Goal: Task Accomplishment & Management: Manage account settings

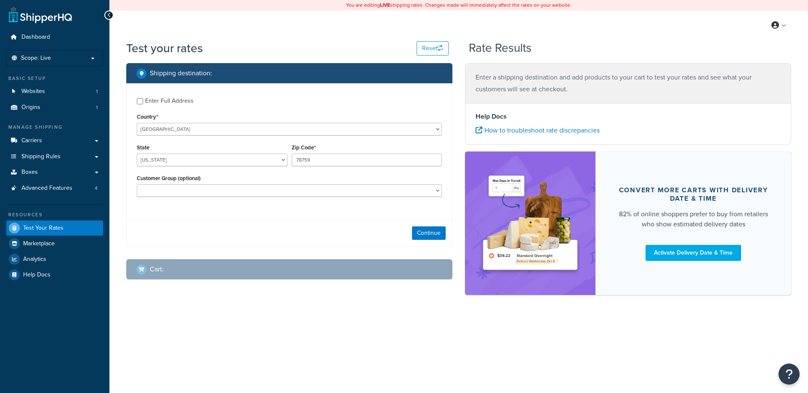
select select "[GEOGRAPHIC_DATA]"
click at [301, 321] on div "Test your rates Reset Rate Results Shipping destination : Enter Full Address Co…" at bounding box center [458, 182] width 699 height 284
click at [297, 246] on div "Shipping destination : Enter Full Address Country* United States United Kingdom…" at bounding box center [289, 177] width 339 height 229
click at [87, 189] on link "Advanced Features 4" at bounding box center [54, 189] width 97 height 16
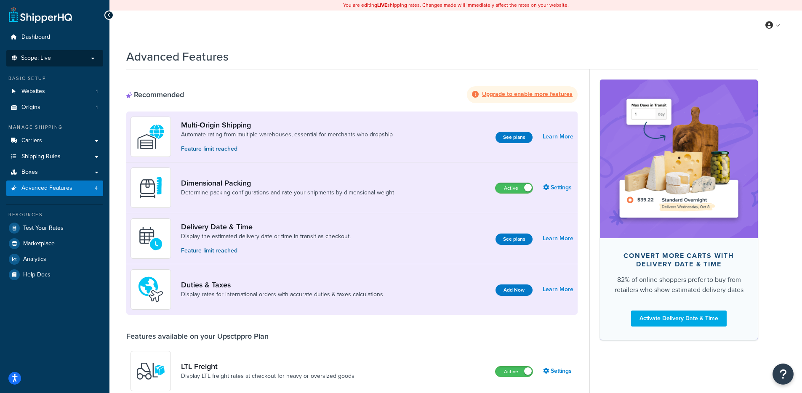
click at [73, 61] on p "Scope: Live" at bounding box center [54, 58] width 89 height 7
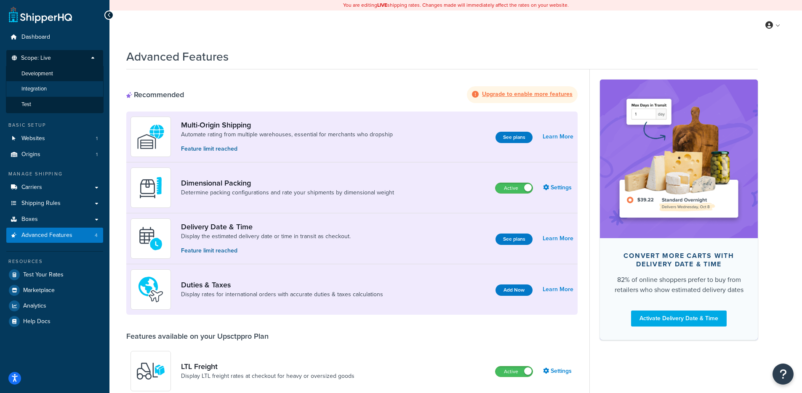
click at [72, 88] on li "Integration" at bounding box center [55, 89] width 98 height 16
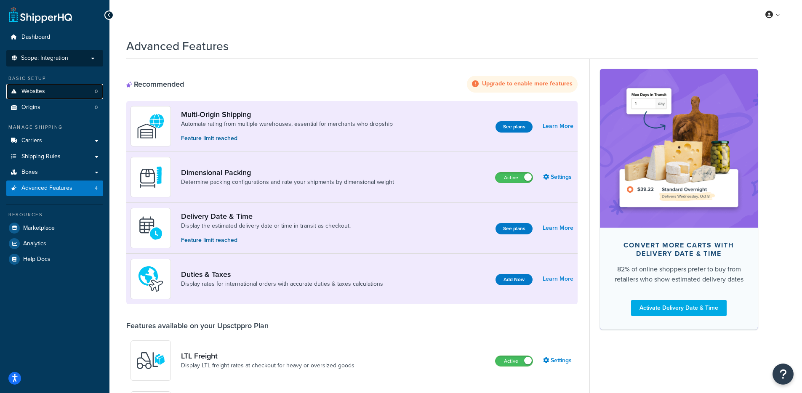
click at [74, 96] on link "Websites 0" at bounding box center [54, 92] width 97 height 16
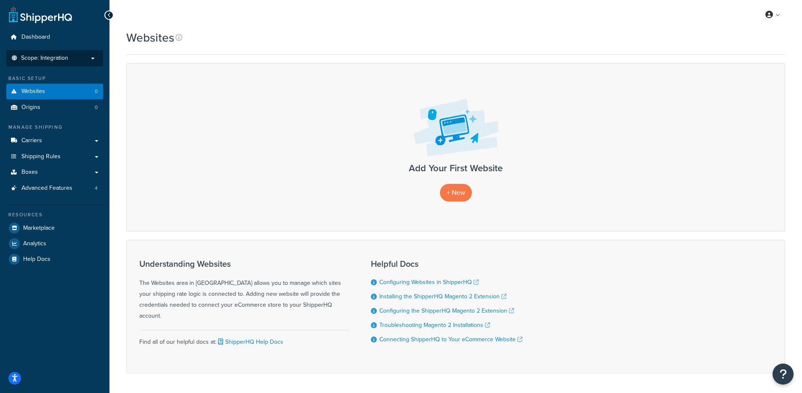
click at [72, 56] on p "Scope: Integration" at bounding box center [54, 58] width 89 height 7
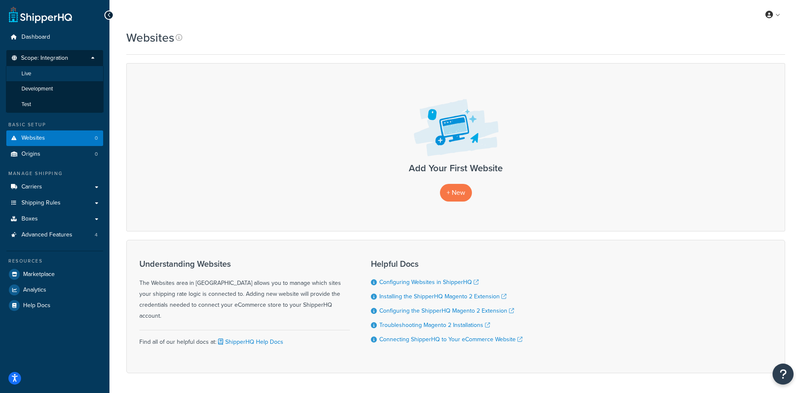
click at [70, 73] on li "Live" at bounding box center [55, 74] width 98 height 16
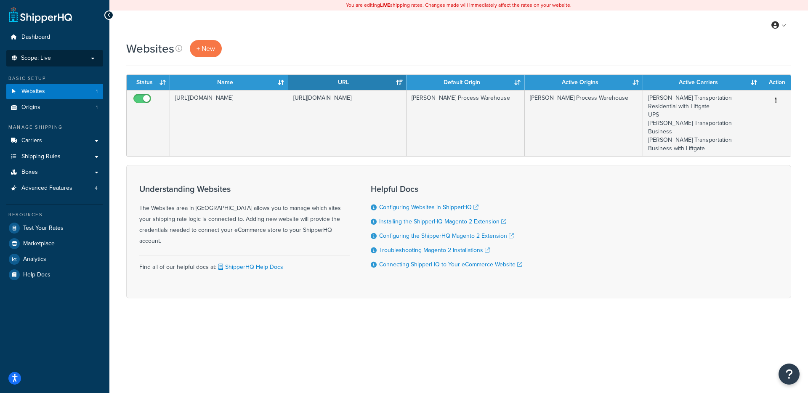
click at [84, 61] on p "Scope: Live" at bounding box center [54, 58] width 89 height 7
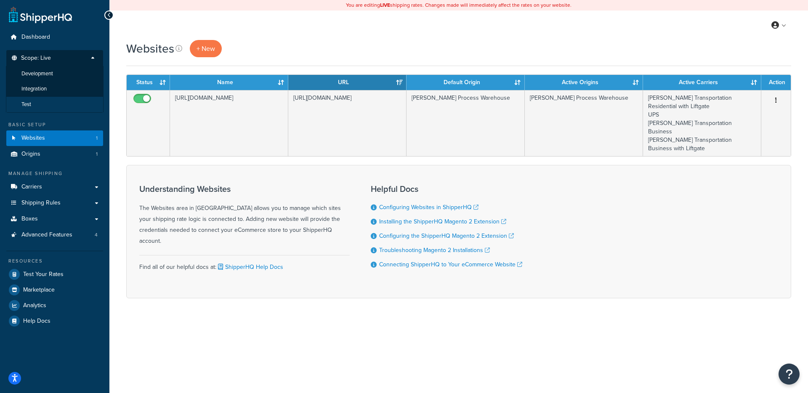
click at [47, 101] on li "Test" at bounding box center [55, 105] width 98 height 16
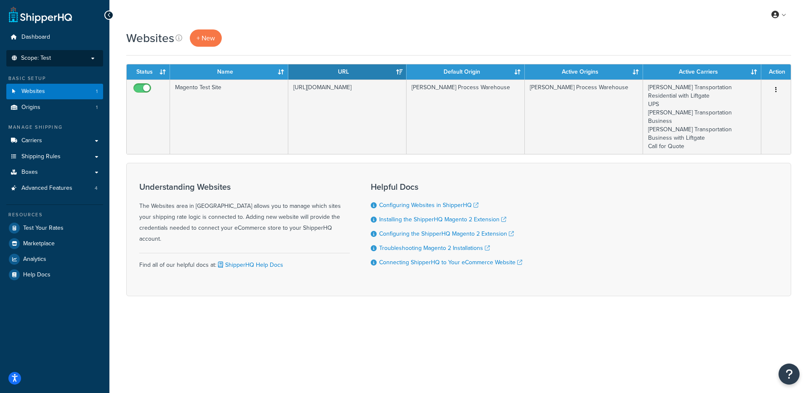
click at [74, 61] on li "Scope: Test Live Development Integration" at bounding box center [54, 58] width 97 height 16
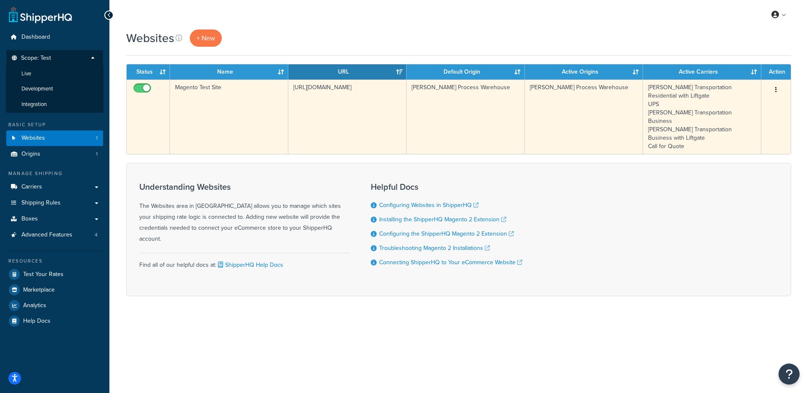
click at [343, 114] on td "https://shoptest-andersonprocess.epicorcommerce.com/" at bounding box center [347, 117] width 118 height 74
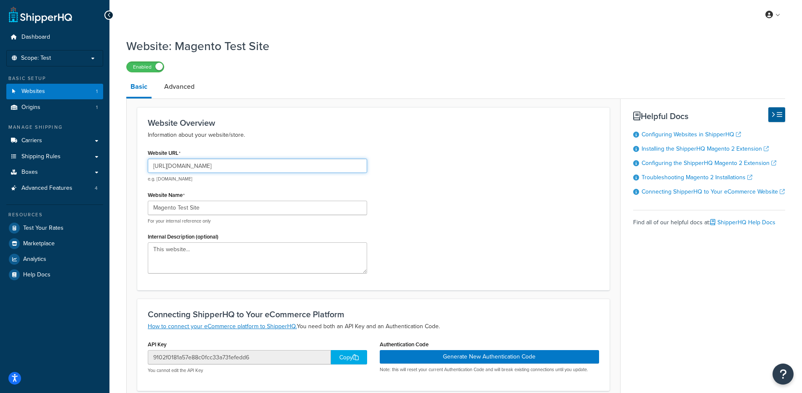
drag, startPoint x: 320, startPoint y: 167, endPoint x: 171, endPoint y: 164, distance: 149.0
click at [171, 164] on input "[URL][DOMAIN_NAME]" at bounding box center [257, 166] width 219 height 14
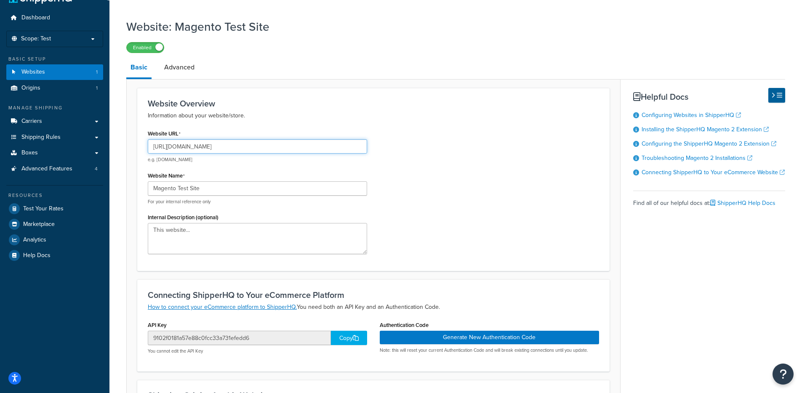
scroll to position [27, 0]
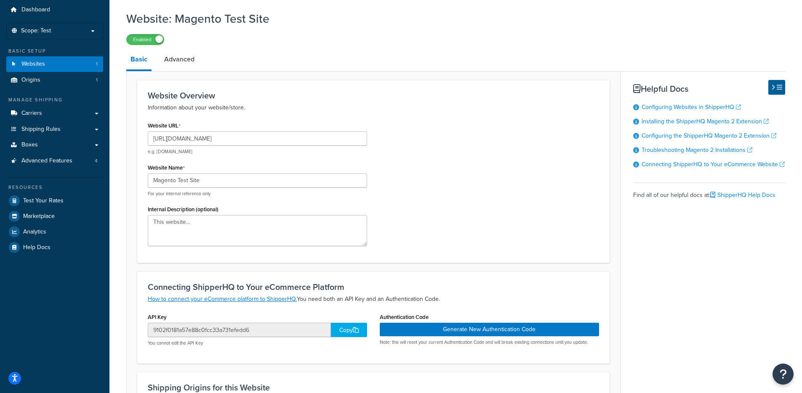
click at [343, 330] on div "Copy" at bounding box center [349, 330] width 36 height 14
click at [42, 65] on span "Websites" at bounding box center [33, 64] width 24 height 7
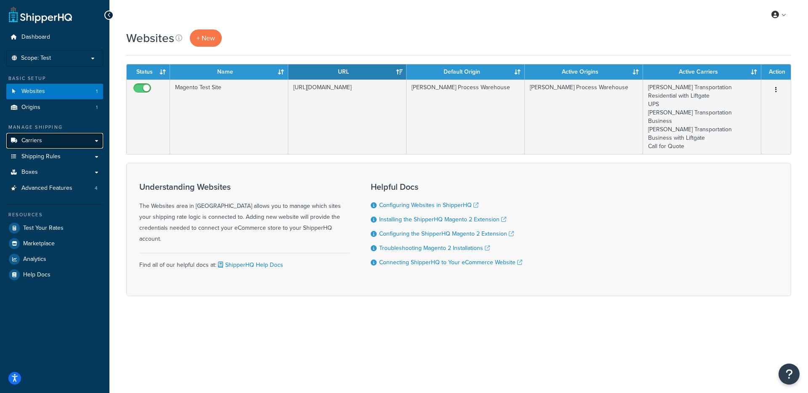
click at [58, 146] on link "Carriers" at bounding box center [54, 141] width 97 height 16
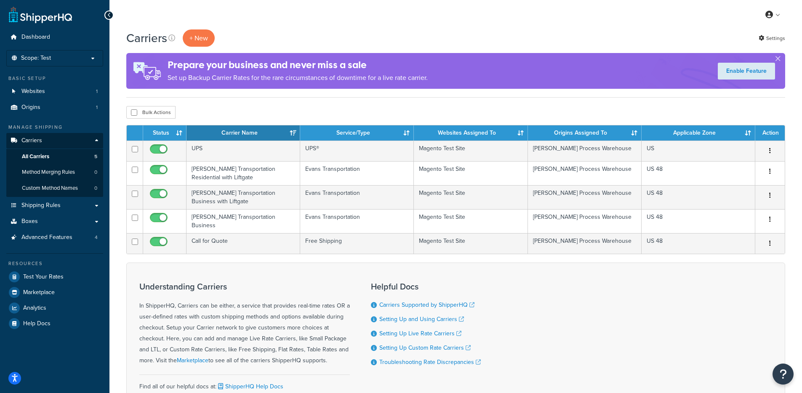
click at [301, 282] on h3 "Understanding Carriers" at bounding box center [244, 286] width 210 height 9
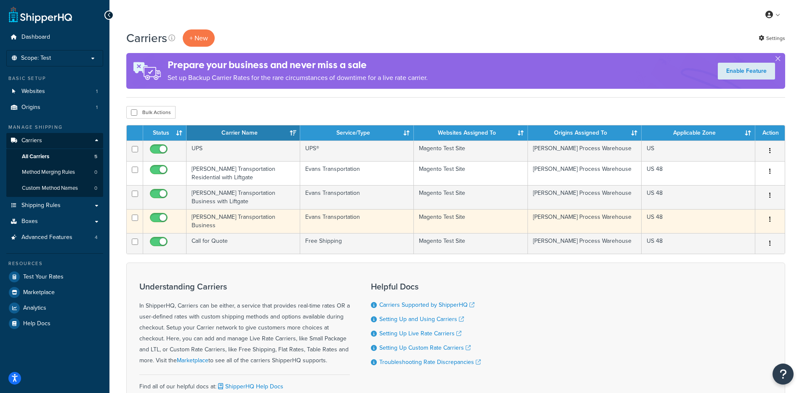
click at [294, 221] on td "Evans Transportation Business" at bounding box center [243, 221] width 114 height 24
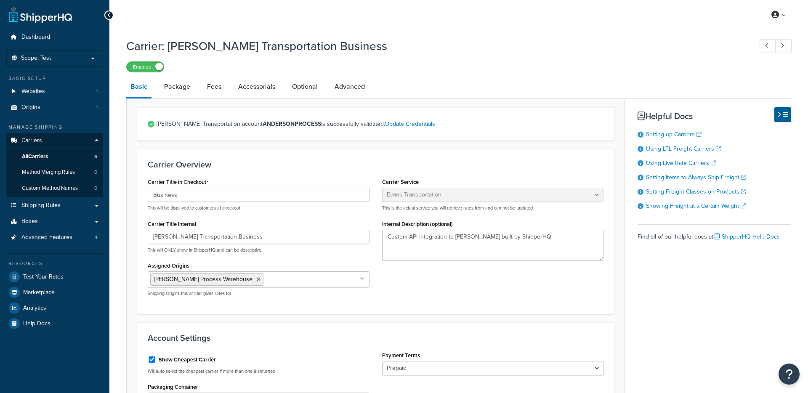
select select "evansFreight"
select select "PLT"
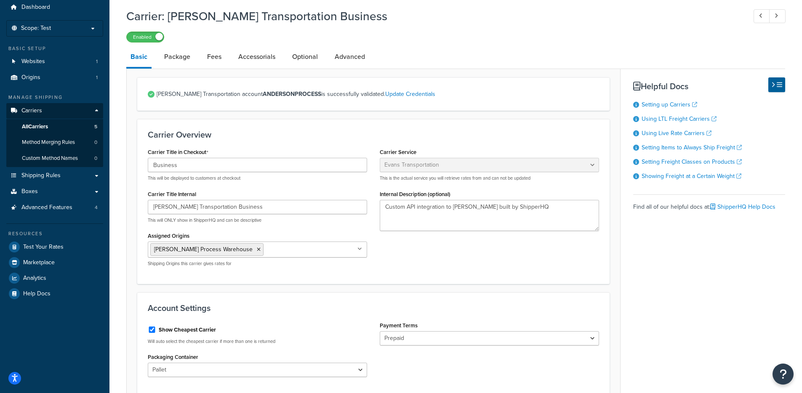
scroll to position [24, 0]
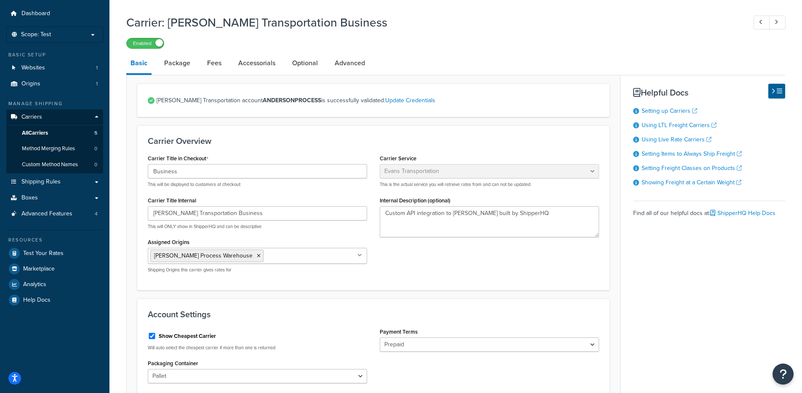
click at [367, 79] on div "Evans Transportation account ANDERSONPROCESS is successfully validated. Update …" at bounding box center [373, 368] width 494 height 587
click at [360, 71] on link "Advanced" at bounding box center [349, 63] width 39 height 20
select select "false"
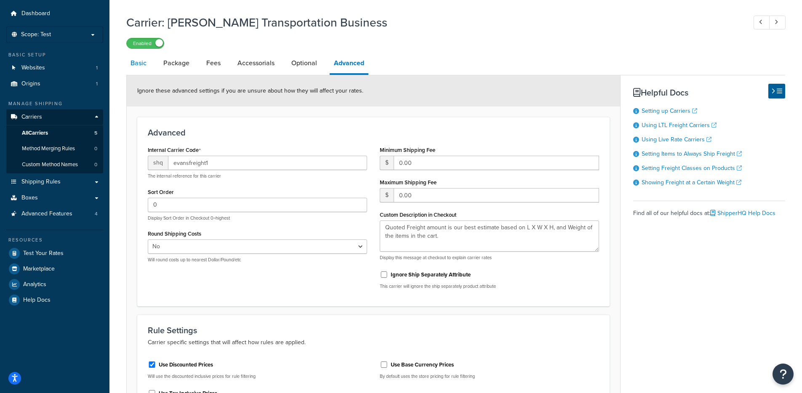
click at [137, 69] on link "Basic" at bounding box center [138, 63] width 24 height 20
select select "evansFreight"
select select "PLT"
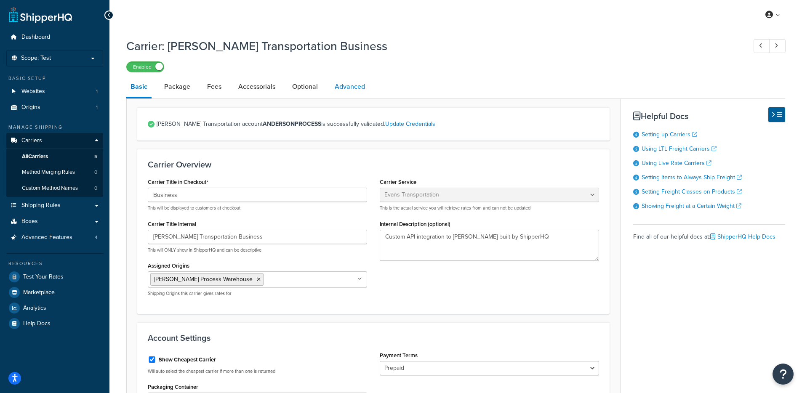
click at [361, 80] on link "Advanced" at bounding box center [349, 87] width 39 height 20
select select "false"
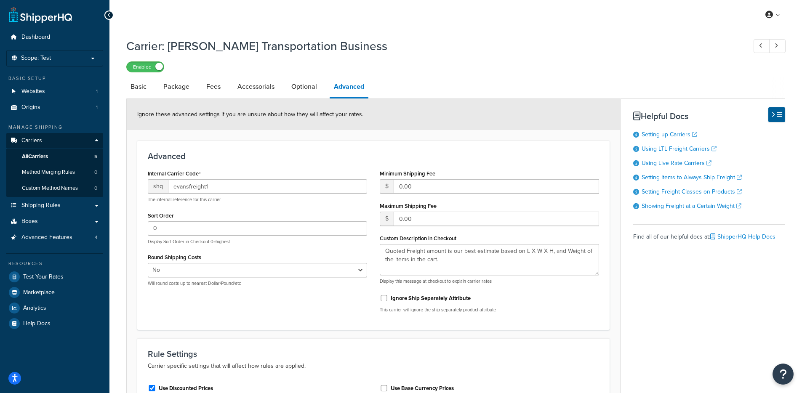
click at [385, 138] on form "Ignore these advanced settings if you are unsure about how they will affect you…" at bounding box center [373, 291] width 493 height 384
click at [72, 160] on link "All Carriers 5" at bounding box center [54, 157] width 97 height 16
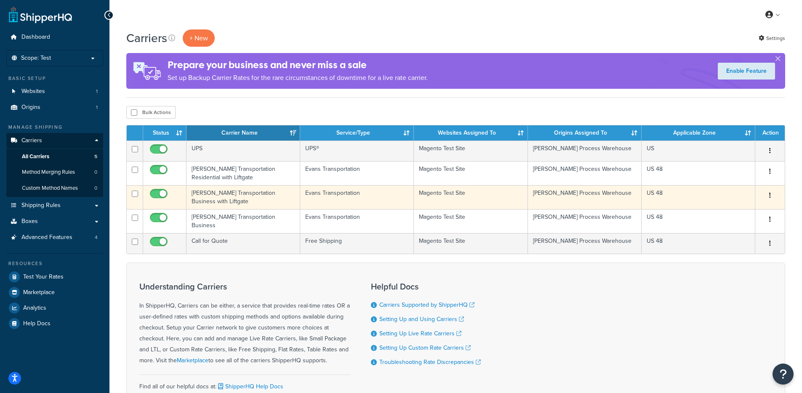
click at [322, 200] on td "Evans Transportation" at bounding box center [357, 197] width 114 height 24
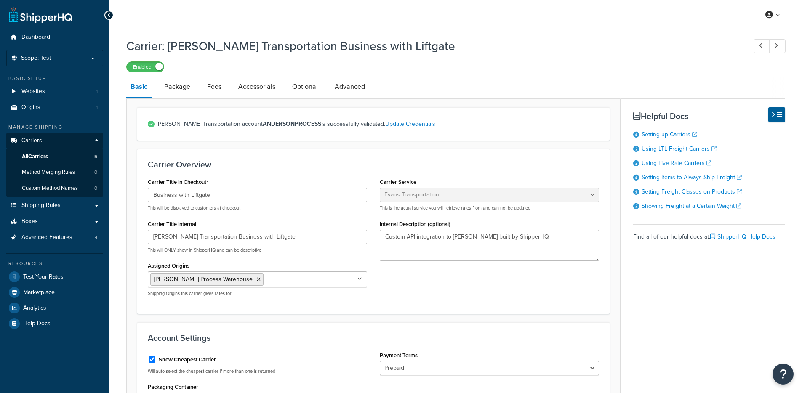
select select "evansFreight"
select select "PLT"
click at [66, 158] on link "All Carriers 5" at bounding box center [54, 157] width 97 height 16
click at [350, 86] on link "Advanced" at bounding box center [349, 87] width 39 height 20
select select "false"
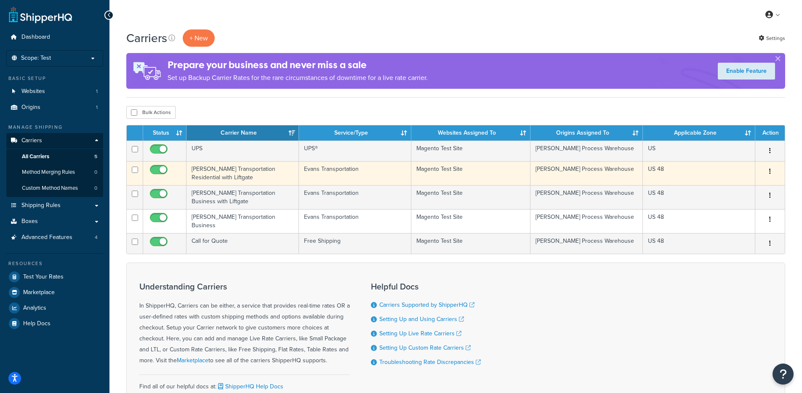
click at [273, 173] on td "[PERSON_NAME] Transportation Residential with Liftgate" at bounding box center [242, 173] width 112 height 24
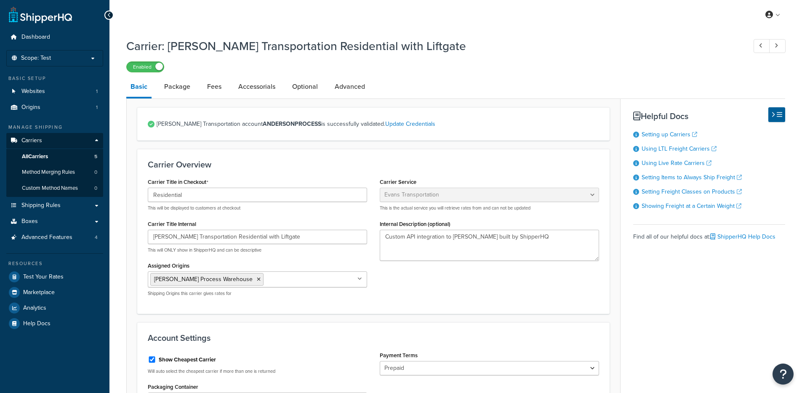
select select "evansFreight"
select select "PLT"
click at [345, 93] on link "Advanced" at bounding box center [349, 87] width 39 height 20
select select "false"
